Goal: Communication & Community: Answer question/provide support

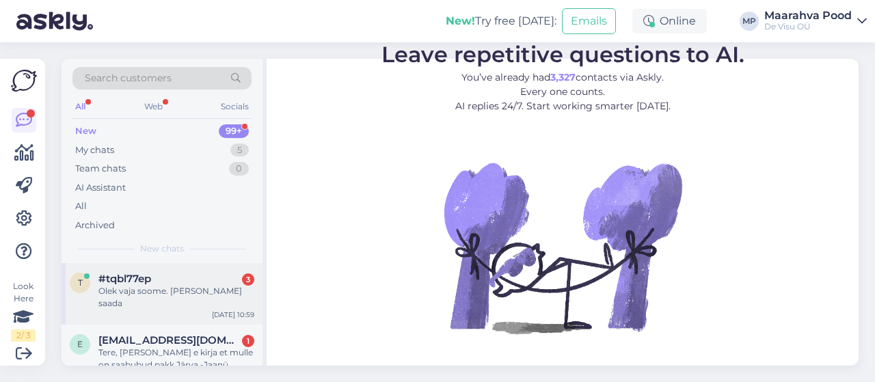
click at [177, 282] on div "#tqbl77ep 3" at bounding box center [176, 279] width 156 height 12
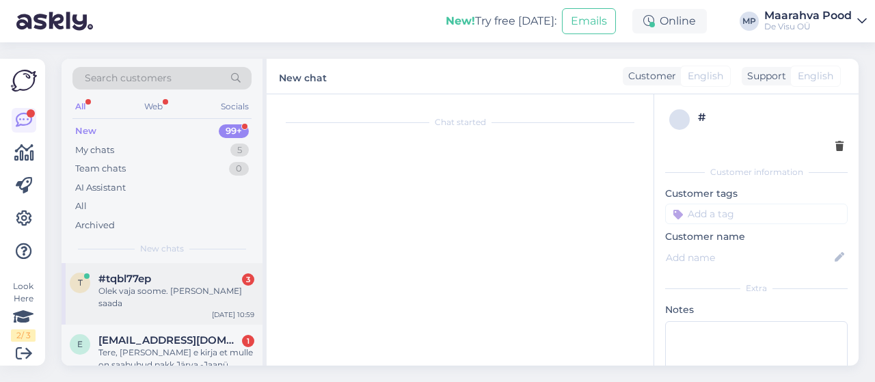
scroll to position [109, 0]
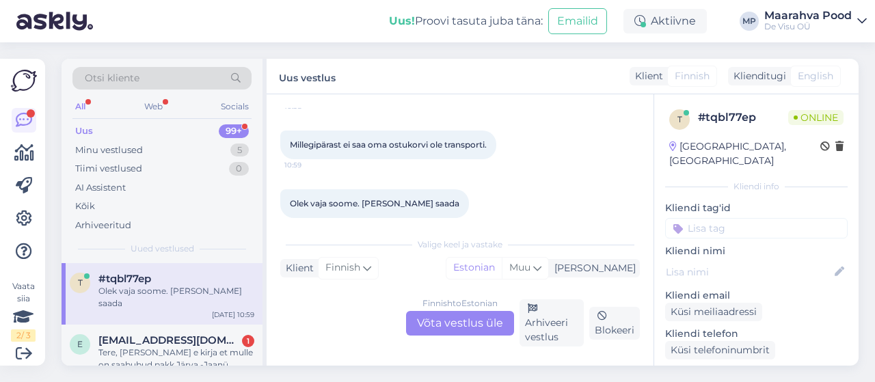
click at [443, 325] on div "Finnish to Estonian Võta vestlus üle" at bounding box center [460, 323] width 108 height 25
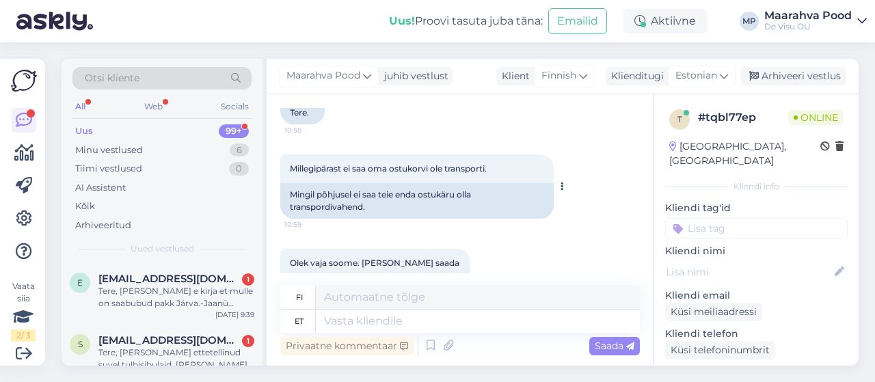
scroll to position [150, 0]
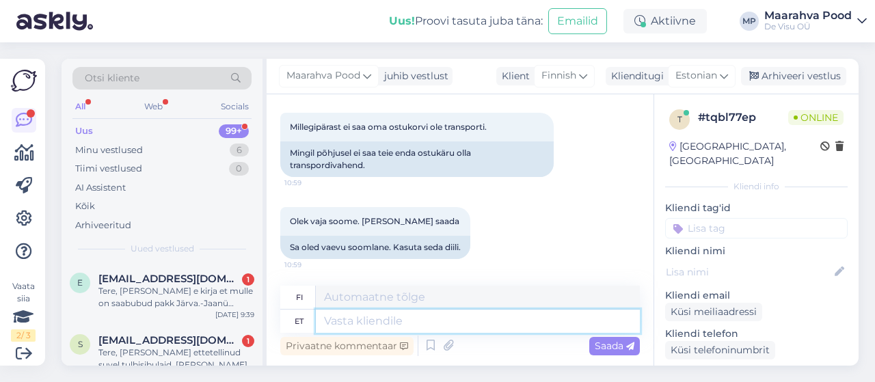
click at [451, 325] on textarea at bounding box center [478, 321] width 324 height 23
type textarea "Tere."
type textarea "Hei."
type textarea "Tere. [GEOGRAPHIC_DATA] sa"
type textarea "Hei Suomi"
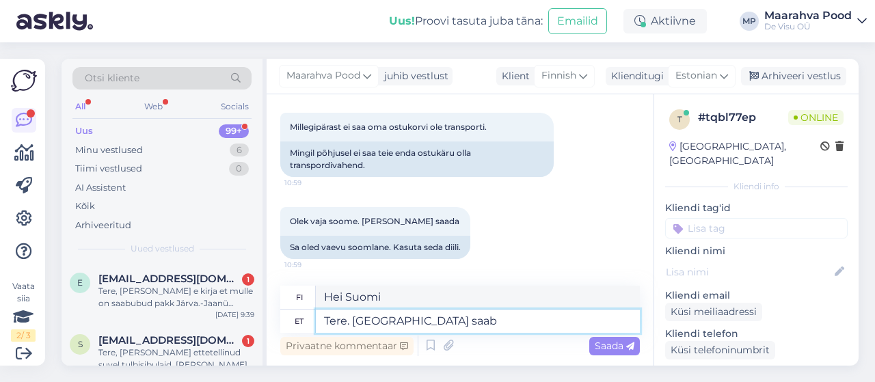
type textarea "Tere. [GEOGRAPHIC_DATA] saab t"
type textarea "Hei. Suomi voi"
type textarea "Tere. [GEOGRAPHIC_DATA] saab tellida vai"
type textarea "Hei. [PERSON_NAME] tilata Suomesta."
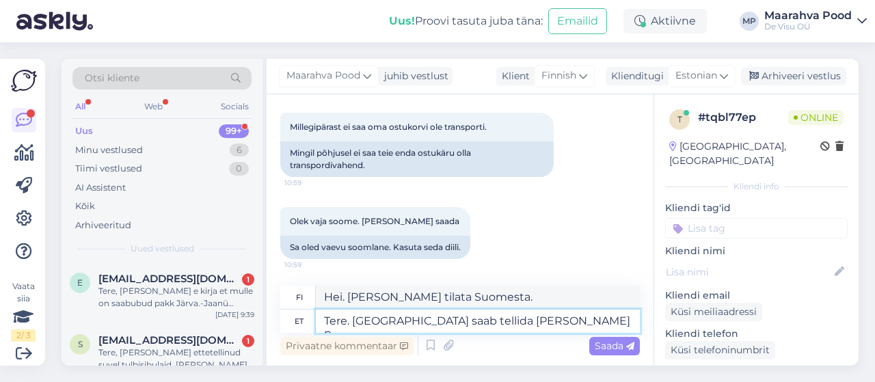
type textarea "Tere. [GEOGRAPHIC_DATA] saab tellida [PERSON_NAME] pa"
type textarea "Hei. [PERSON_NAME] tilata vain [GEOGRAPHIC_DATA]."
type textarea "Tere. [GEOGRAPHIC_DATA] saab tellida [PERSON_NAME] pakiautomaati, m"
type textarea "Hei. [PERSON_NAME] tilata pakettiautomaatista vain [GEOGRAPHIC_DATA]."
type textarea "Tere. [GEOGRAPHIC_DATA] saab tellida [PERSON_NAME] pakiautomaati, mitte ku"
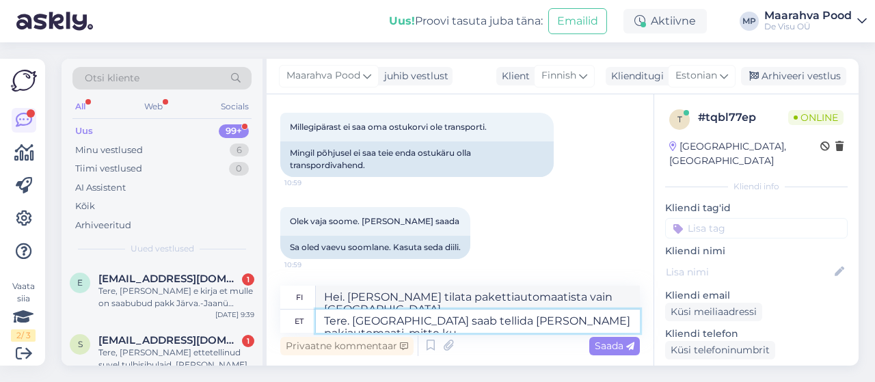
type textarea "Hei. [PERSON_NAME] tilata pakettiautomaatista vain [GEOGRAPHIC_DATA], et"
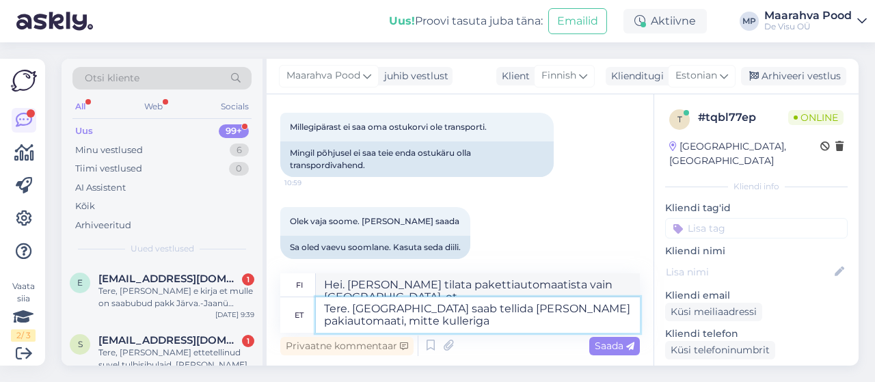
type textarea "Tere. [GEOGRAPHIC_DATA] saab tellida [PERSON_NAME] pakiautomaati, mitte kulleri…"
type textarea "Hei. [PERSON_NAME] tilata Suomeen vain pakettiautomaatista, et kuriirilla."
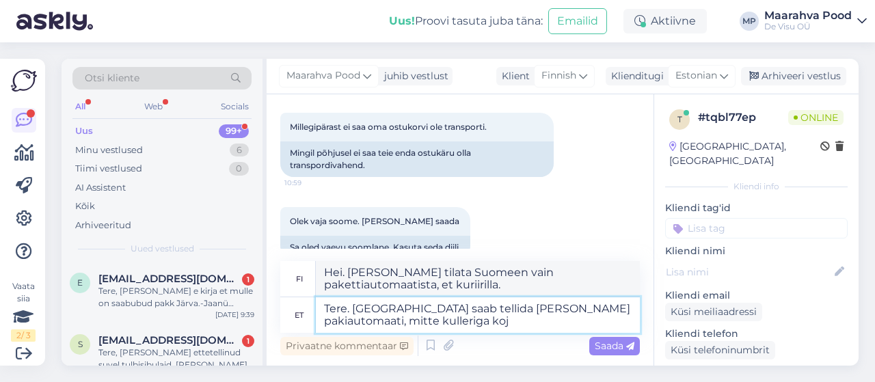
type textarea "Tere. [GEOGRAPHIC_DATA] saab tellida [PERSON_NAME] pakiautomaati, mitte kulleri…"
type textarea "Hei. [PERSON_NAME] tilata [GEOGRAPHIC_DATA] vain pakettiautomaatista, et kuriir…"
type textarea "Tere. [GEOGRAPHIC_DATA] saab tellida [PERSON_NAME] pakiautomaati, mitte kulleri…"
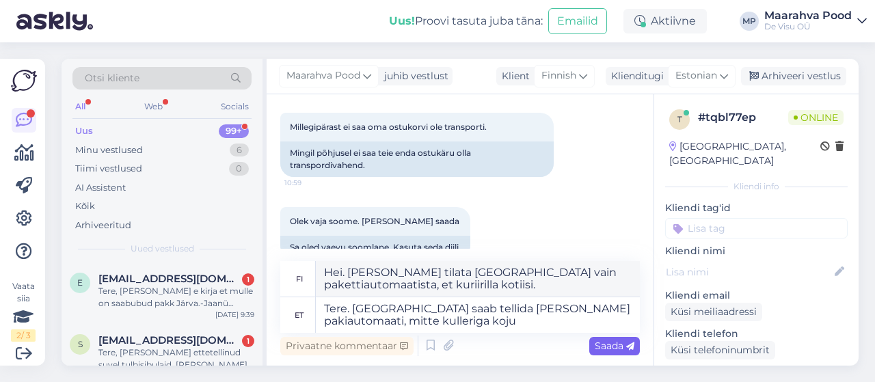
click at [597, 345] on span "Saada" at bounding box center [615, 346] width 40 height 12
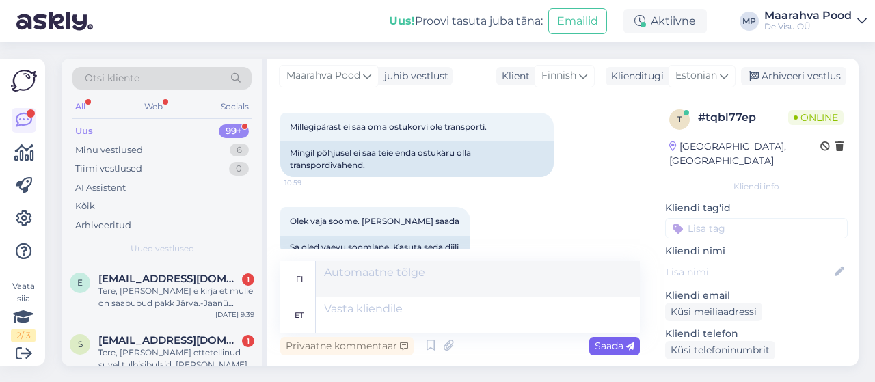
scroll to position [256, 0]
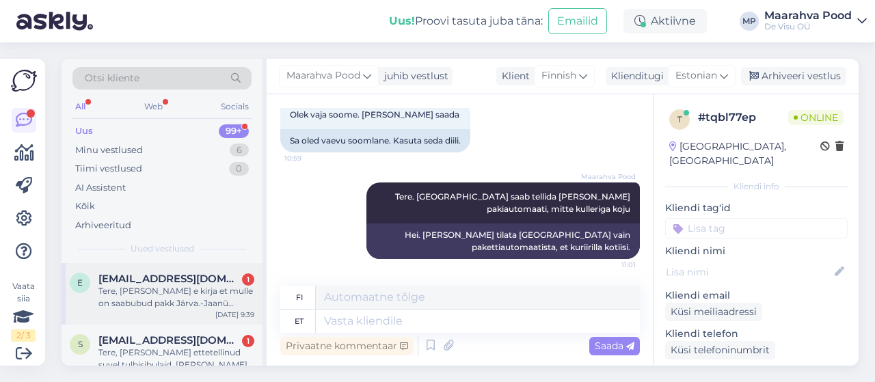
click at [135, 289] on div "Tere, [PERSON_NAME] e kirja et mulle on saabubud pakk Järva.-Jaanü [PERSON_NAME…" at bounding box center [176, 297] width 156 height 25
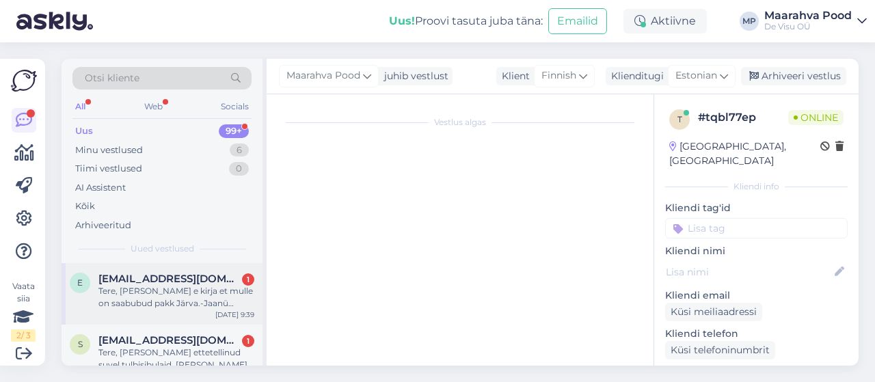
scroll to position [29, 0]
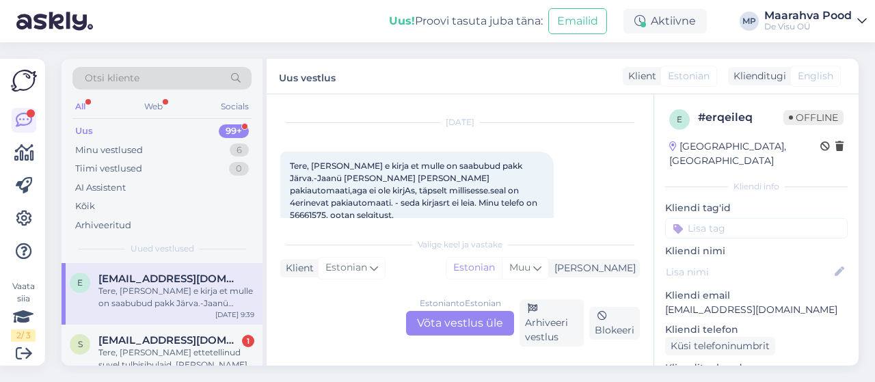
click at [453, 326] on div "Estonian to Estonian Võta vestlus üle" at bounding box center [460, 323] width 108 height 25
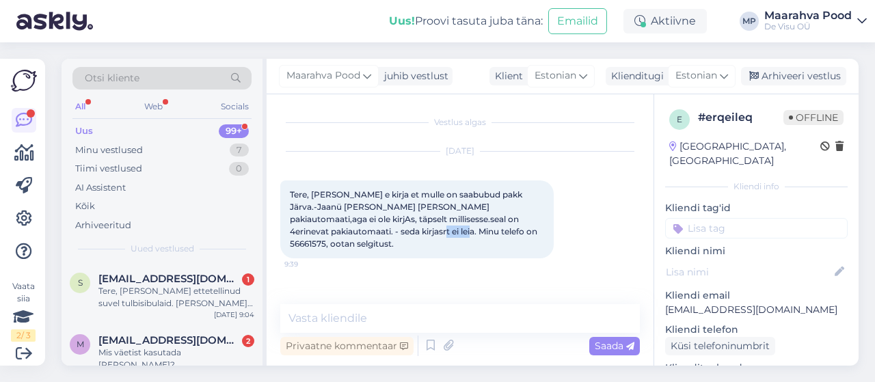
drag, startPoint x: 408, startPoint y: 229, endPoint x: 372, endPoint y: 228, distance: 36.3
click at [372, 228] on span "Tere, [PERSON_NAME] e kirja et mulle on saabubud pakk Järva.-Jaanü [PERSON_NAME…" at bounding box center [415, 219] width 250 height 60
copy span "56661575"
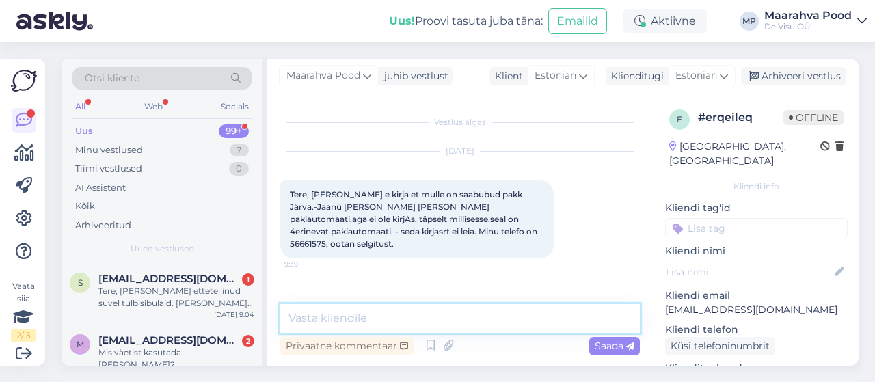
click at [380, 314] on textarea at bounding box center [460, 318] width 360 height 29
type textarea "Tere"
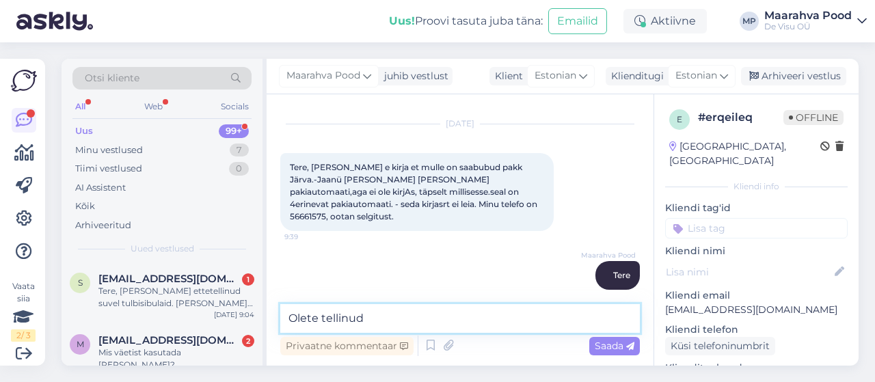
paste textarea "Omniva pakiautomaat kaudu - Järva-[PERSON_NAME]"
type textarea "Olete tellinud Omniva pakiautomaat kaudu - Järva-[PERSON_NAME]"
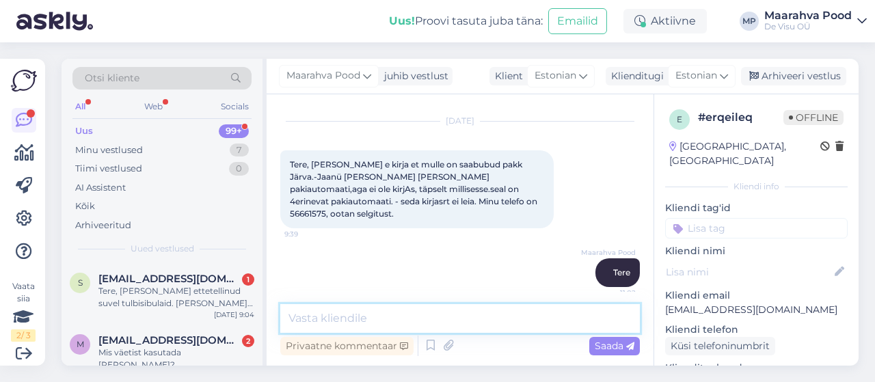
scroll to position [98, 0]
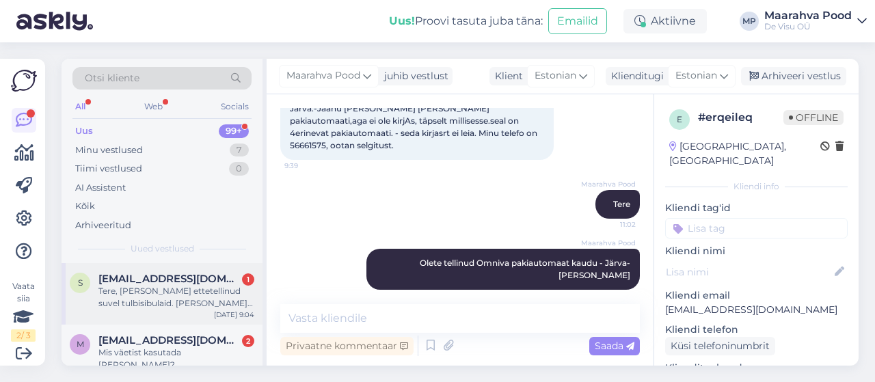
click at [163, 298] on div "Tere, [PERSON_NAME] ettetellinud suvel tulbisibulaid. [PERSON_NAME] ei näita, e…" at bounding box center [176, 297] width 156 height 25
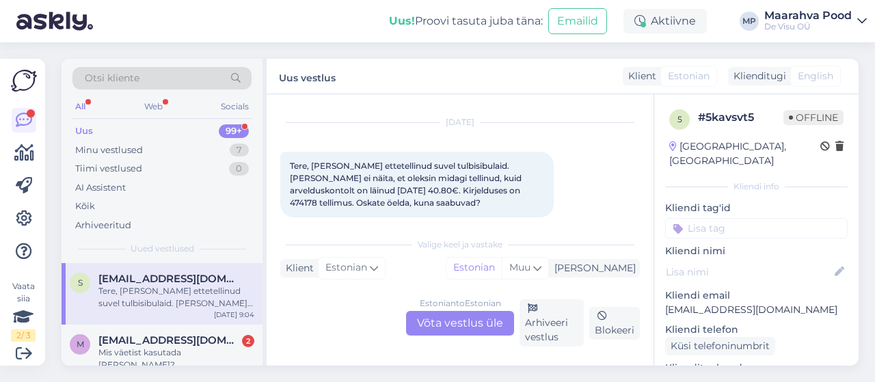
click at [466, 324] on div "Estonian to Estonian Võta vestlus üle" at bounding box center [460, 323] width 108 height 25
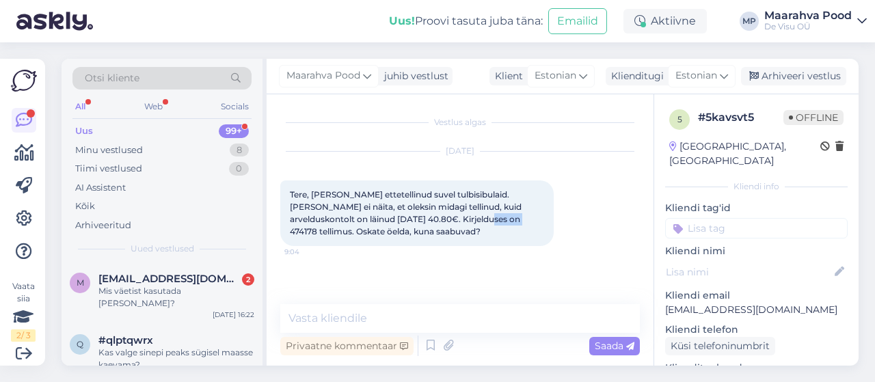
drag, startPoint x: 461, startPoint y: 220, endPoint x: 431, endPoint y: 216, distance: 30.3
click at [431, 216] on span "Tere, [PERSON_NAME] ettetellinud suvel tulbisibulaid. [PERSON_NAME] ei näita, e…" at bounding box center [407, 212] width 234 height 47
copy span "474178"
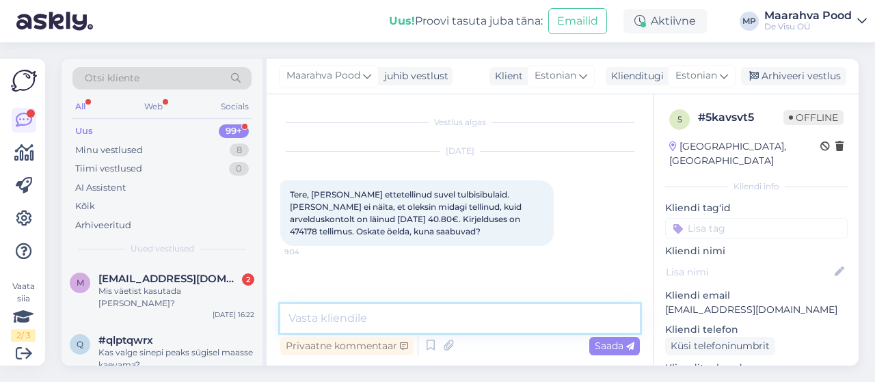
click at [411, 319] on textarea at bounding box center [460, 318] width 360 height 29
type textarea "Tere!"
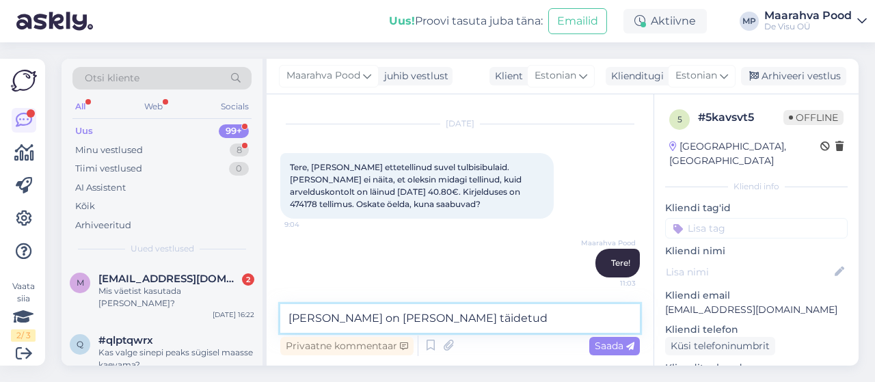
type textarea "[PERSON_NAME] on [PERSON_NAME] täidetud."
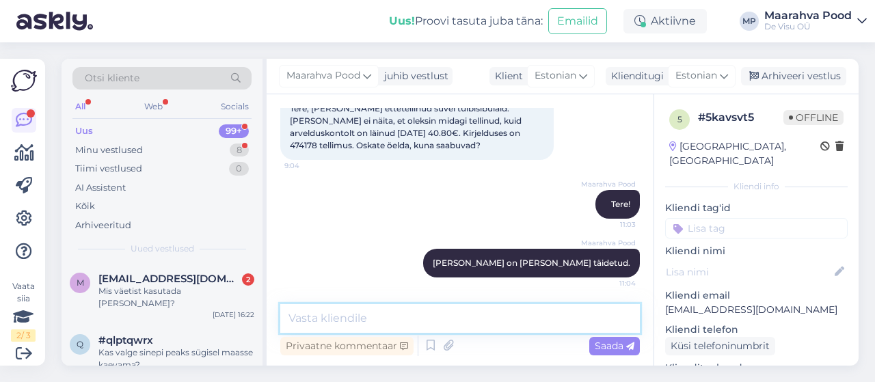
type textarea "L"
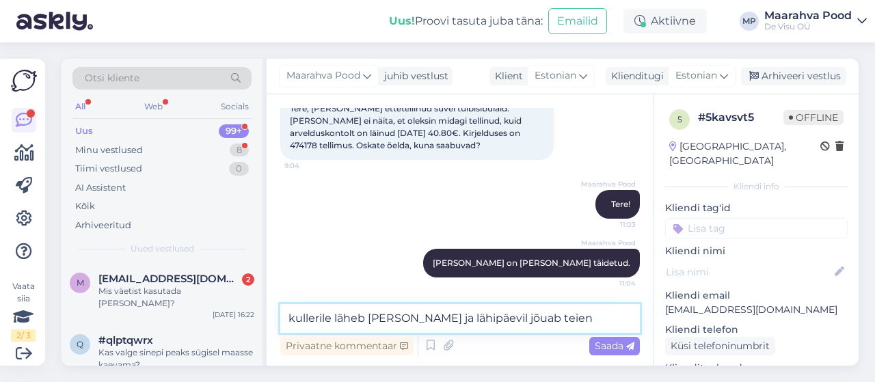
type textarea "kullerile läheb [PERSON_NAME] ja lähipäevil jõuab teieni"
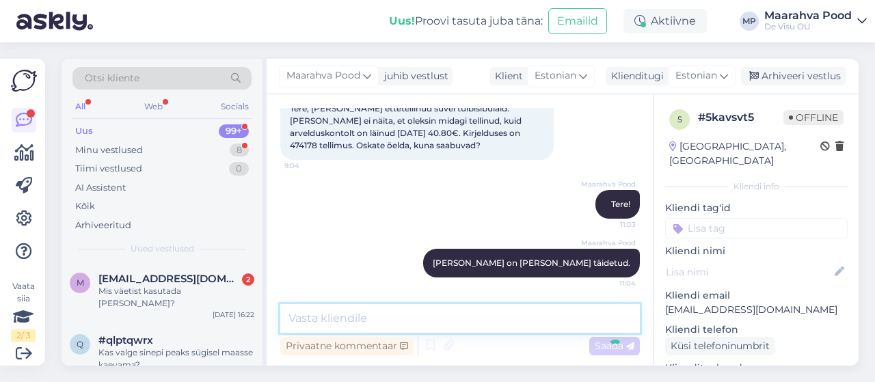
scroll to position [145, 0]
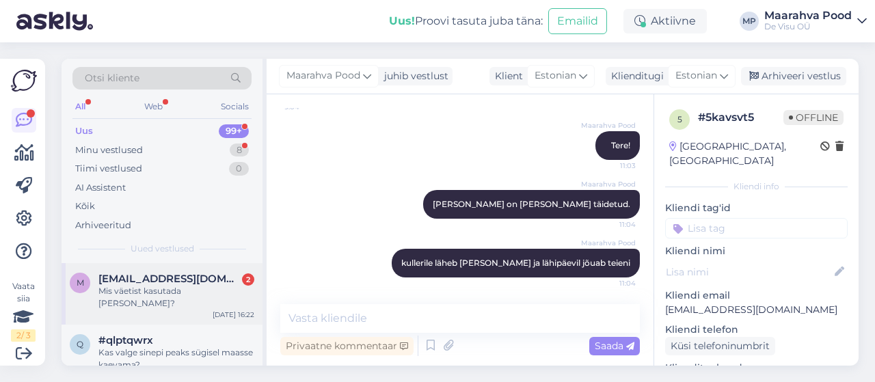
click at [189, 289] on div "Mis väetist kasutada [PERSON_NAME]?" at bounding box center [176, 297] width 156 height 25
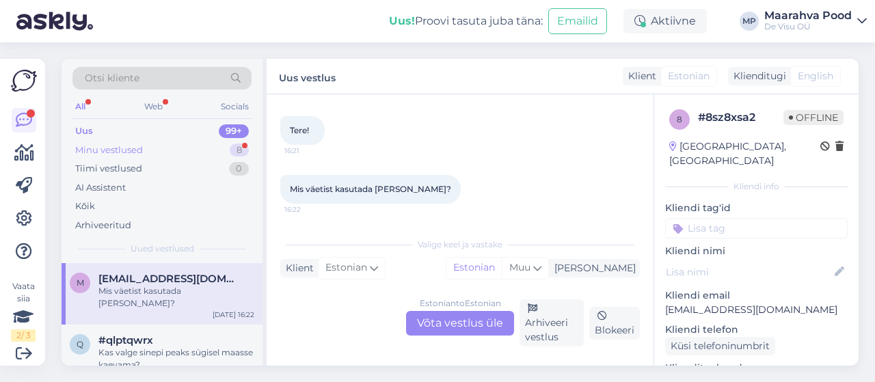
click at [159, 153] on div "Minu vestlused 8" at bounding box center [161, 150] width 179 height 19
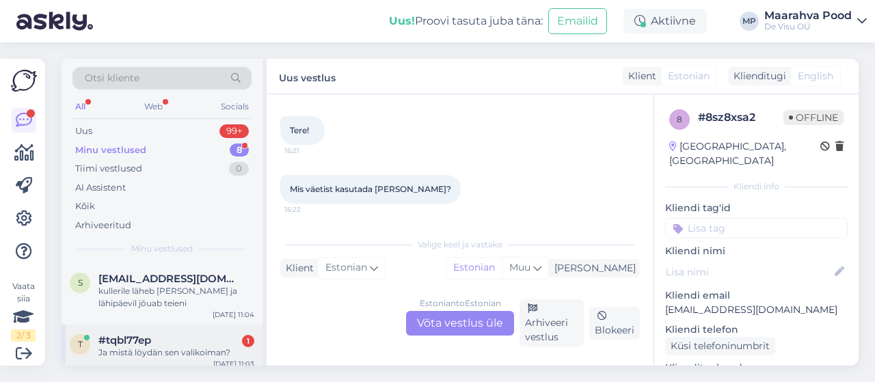
click at [201, 347] on div "Ja mistä löydän sen valikoiman?" at bounding box center [176, 353] width 156 height 12
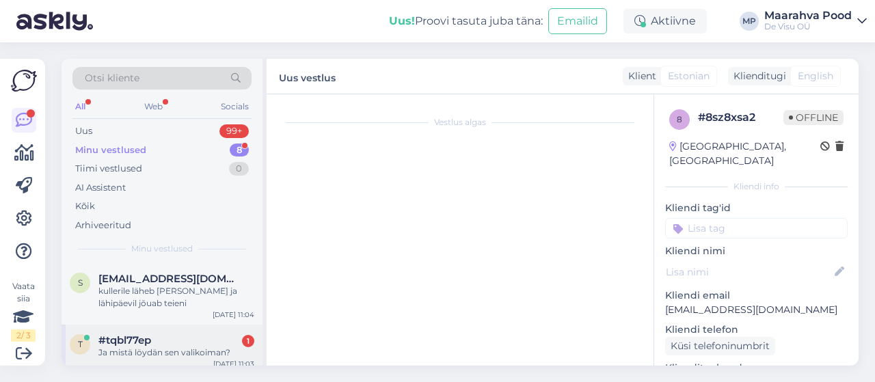
scroll to position [339, 0]
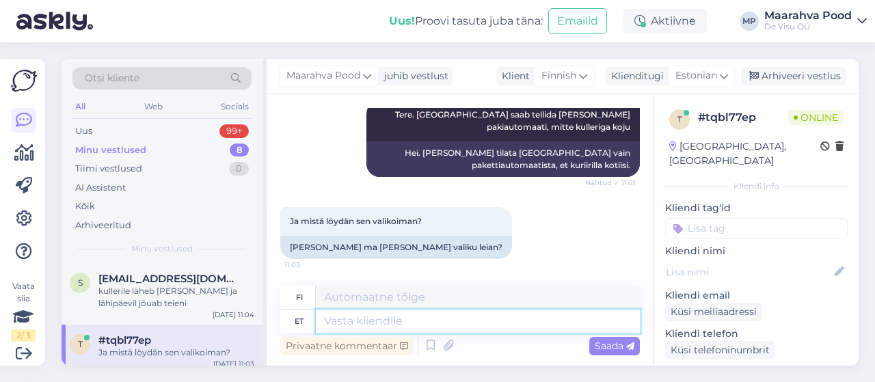
click at [406, 319] on textarea at bounding box center [478, 321] width 324 height 23
type textarea "O"
type textarea "Ostukorvis, ku"
type textarea "Ostoskorissa"
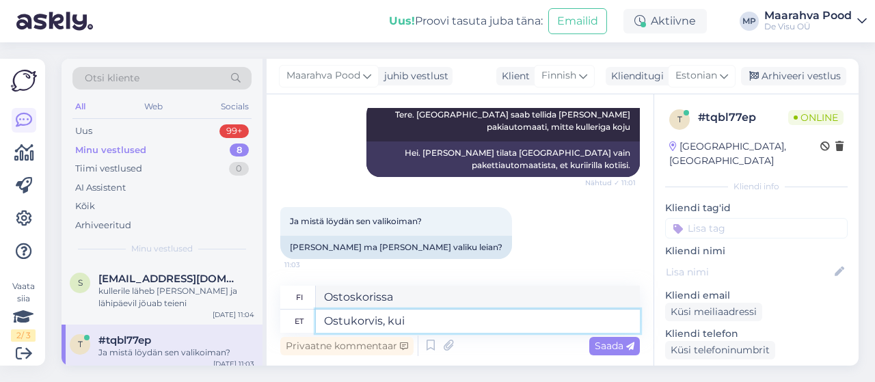
type textarea "Ostukorvis, kui l"
type textarea "Ostoskorissa, [PERSON_NAME]"
type textarea "Ostukorvis, kui lähete m"
type textarea "[GEOGRAPHIC_DATA], [PERSON_NAME]"
type textarea "Ostukorvis, kui lähete maksma a"
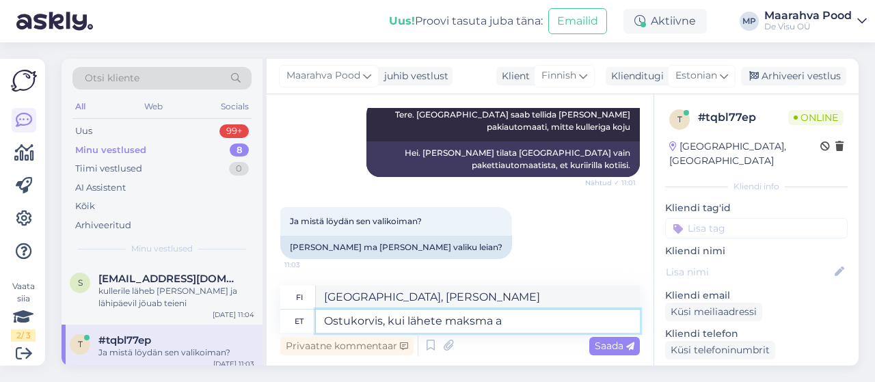
type textarea "Ostoskorissa, kun siirryt kassalle"
type textarea "Ostukorvis, kui lähete maksma [PERSON_NAME]"
type textarea "Ostoskorissa, [PERSON_NAME] kassalle, se antaa"
type textarea "Ostukorvis, kui lähete maksma annab teile"
type textarea "Ostoskorissa, [PERSON_NAME] kassalle, saat"
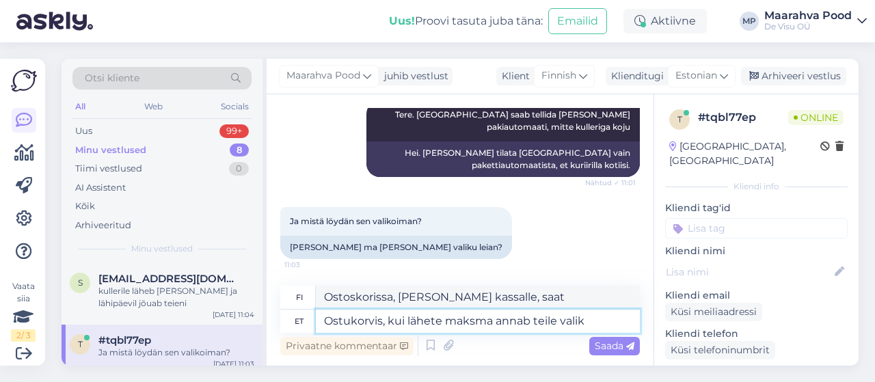
type textarea "Ostukorvis, kui lähete maksma annab teile [GEOGRAPHIC_DATA]"
type textarea "Ostoskorissa, kun siirryt kassalle, sinulle annetaan vaihtoehto"
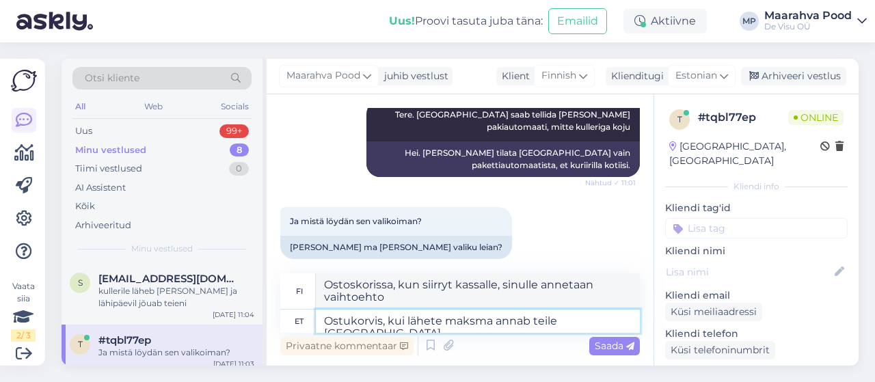
type textarea "Ostukorvis, kui lähete maksma annab teile [GEOGRAPHIC_DATA]"
click at [601, 341] on span "Saada" at bounding box center [615, 346] width 40 height 12
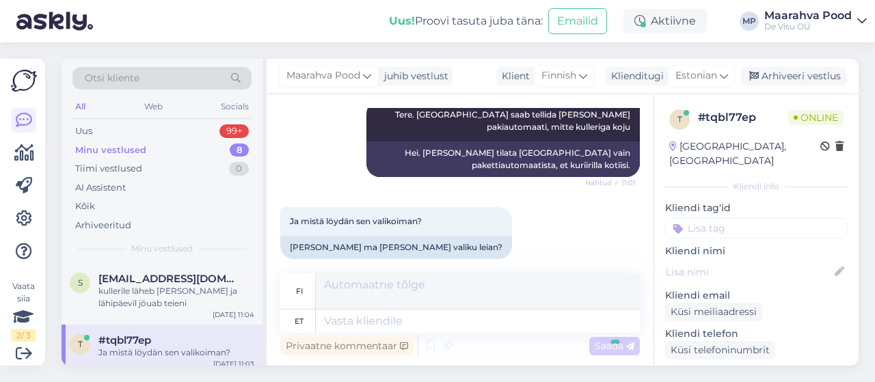
scroll to position [421, 0]
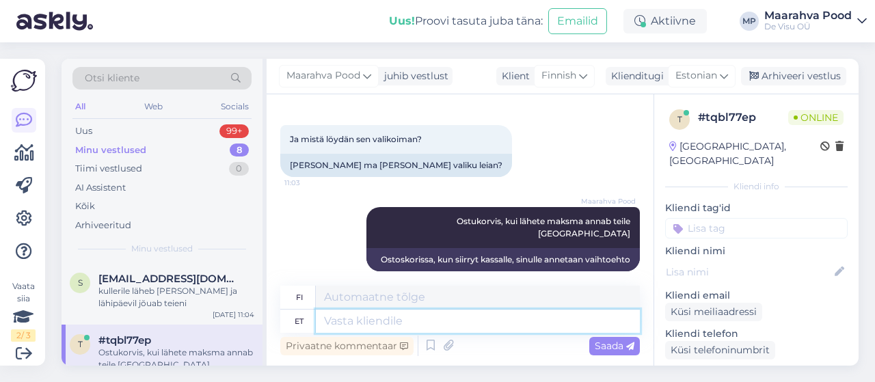
click at [416, 325] on textarea at bounding box center [478, 321] width 324 height 23
type textarea "Võimalik o"
type textarea "Mahdollista"
type textarea "Võimalik on t"
type textarea "On mahdollista"
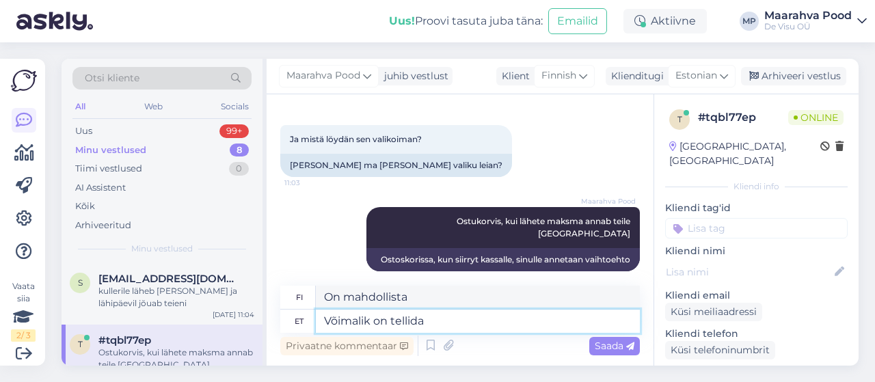
type textarea "Võimalik on tellida s"
type textarea "On mahdollista tilata"
type textarea "Võimalik on tellida Posti j"
type textarea "Tilaus postitse on mahdollista."
type textarea "Võimalik on tellida [PERSON_NAME]"
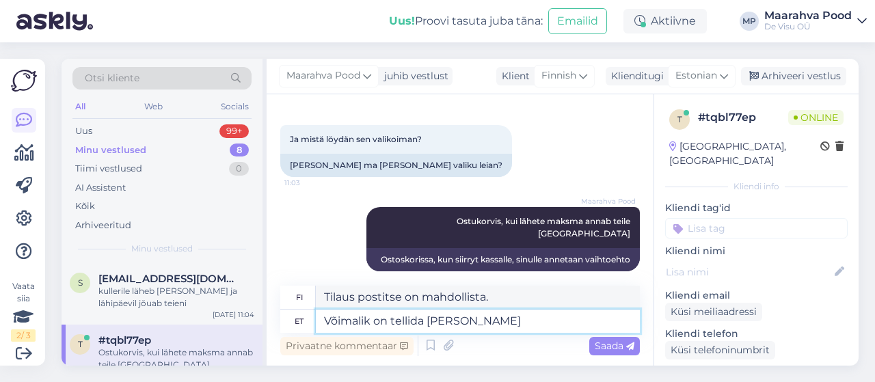
type textarea "Tilaaminen on mahdollista postitse ja"
type textarea "Võimalik on tellida [PERSON_NAME] DPD"
type textarea "Tilaaminen onnistuu [PERSON_NAME] DPD:n kautta."
type textarea "Võimalik on tellida [PERSON_NAME] DPD"
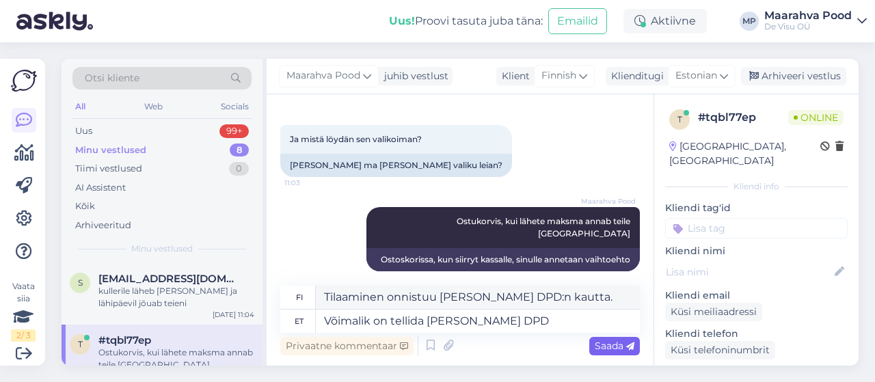
click at [601, 350] on span "Saada" at bounding box center [615, 346] width 40 height 12
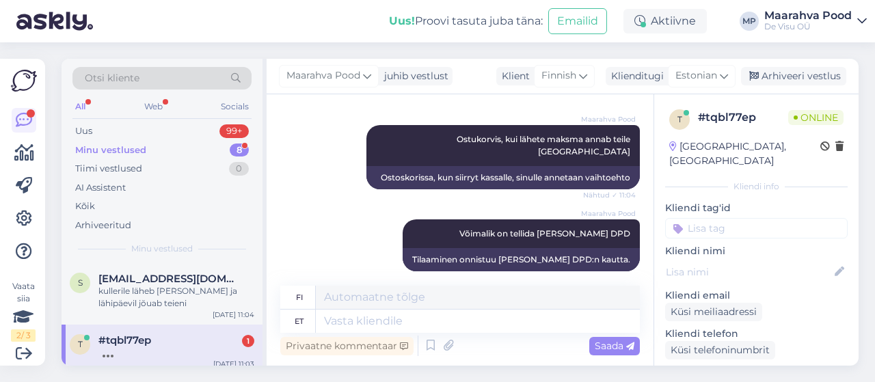
scroll to position [585, 0]
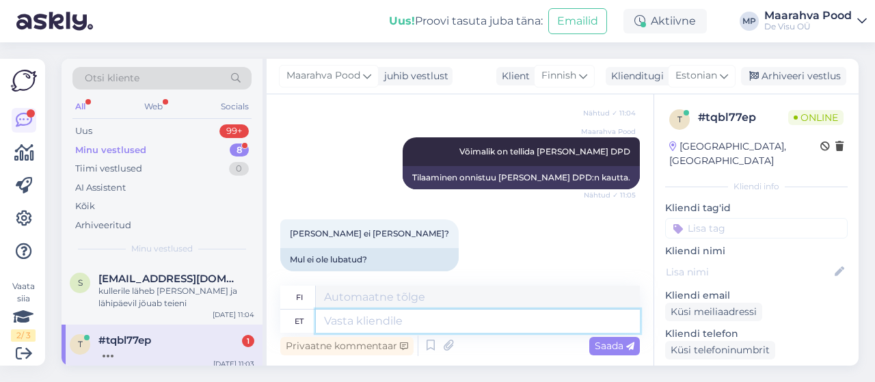
click at [390, 318] on textarea at bounding box center [478, 321] width 324 height 23
type textarea "Mida t"
type textarea "Mitä"
type textarea "Mida te t"
type textarea "Mitä sinä"
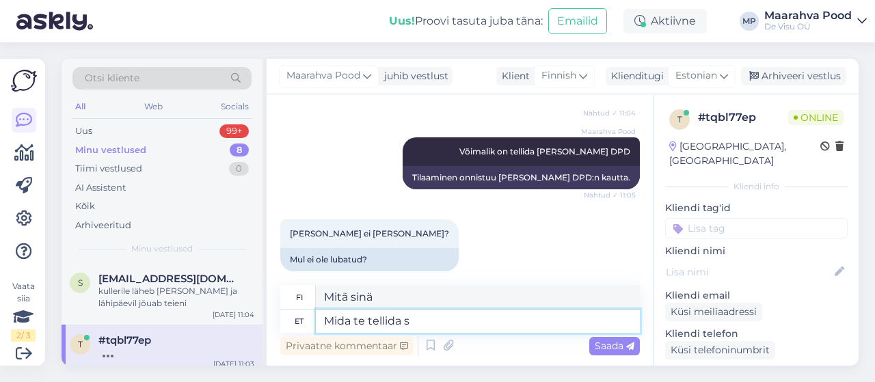
type textarea "Mida te tellida so"
type textarea "Mitä tilaat?"
type textarea "Mida te tellida soovite?"
type textarea "Mitä haluat tilata?"
type textarea "Mida te tellida soovite?"
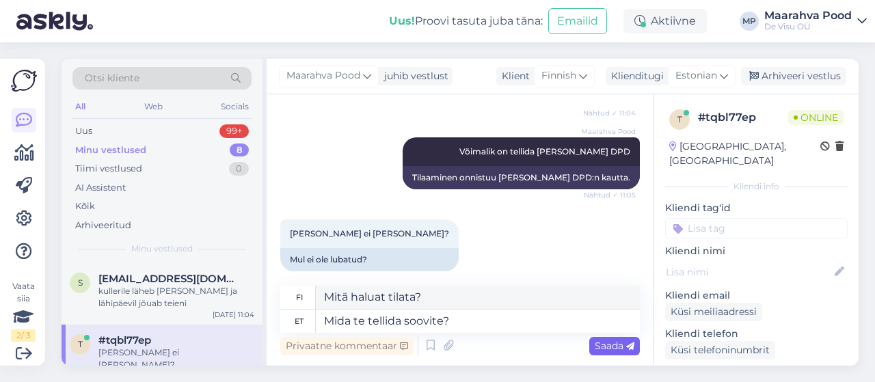
click at [618, 349] on span "Saada" at bounding box center [615, 346] width 40 height 12
